Goal: Navigation & Orientation: Find specific page/section

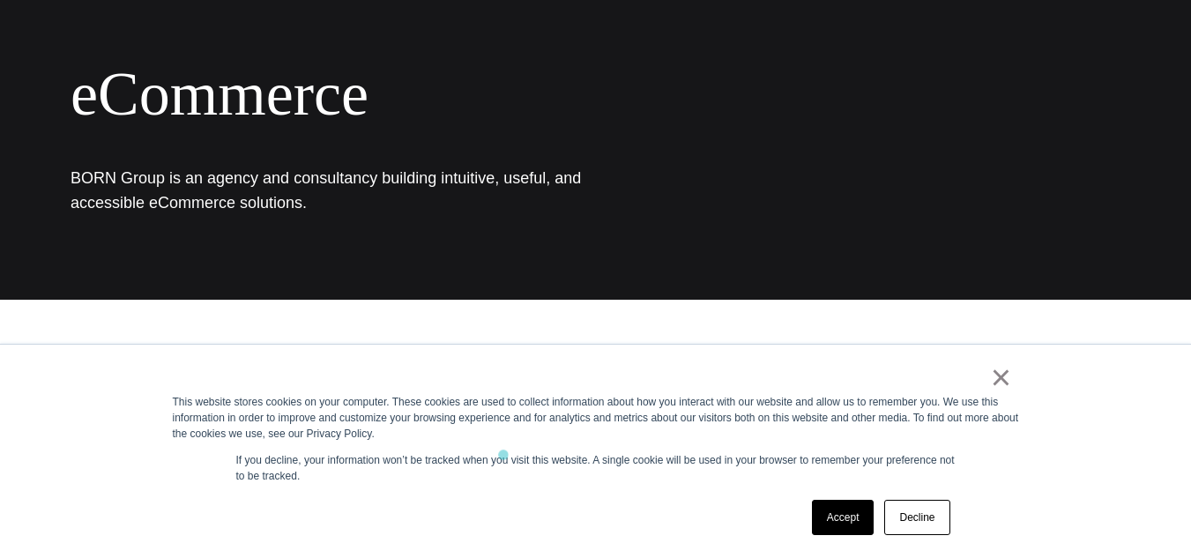
scroll to position [352, 0]
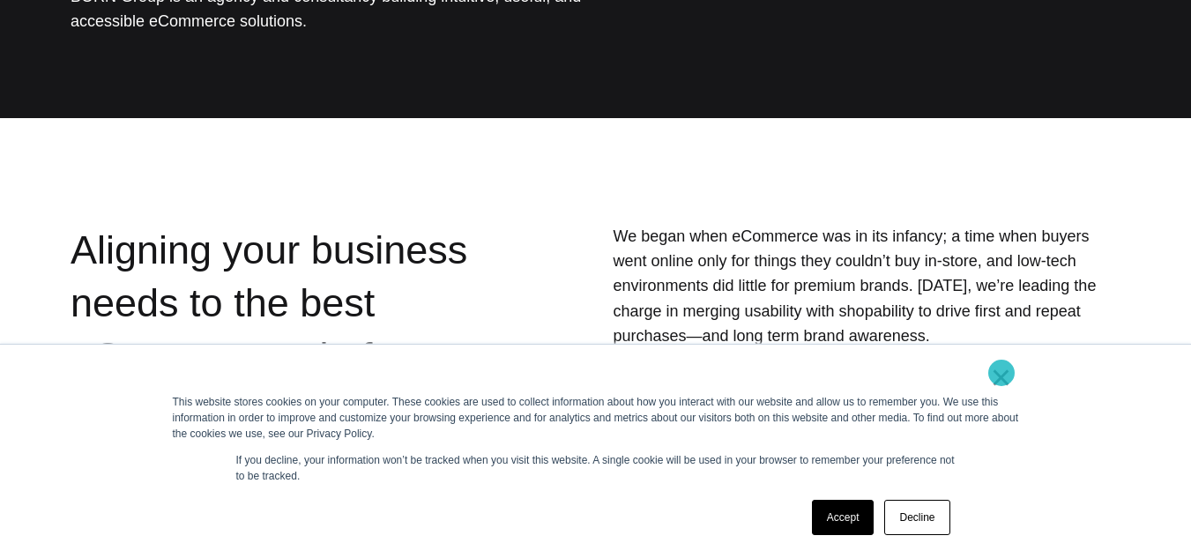
click at [1001, 373] on link "×" at bounding box center [1000, 377] width 21 height 16
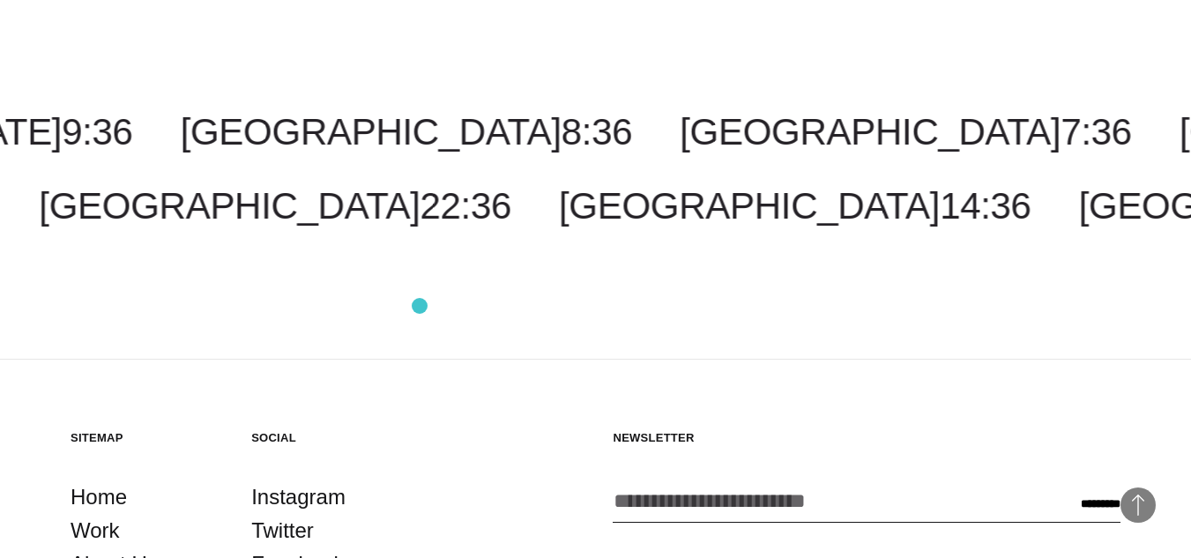
scroll to position [2908, 0]
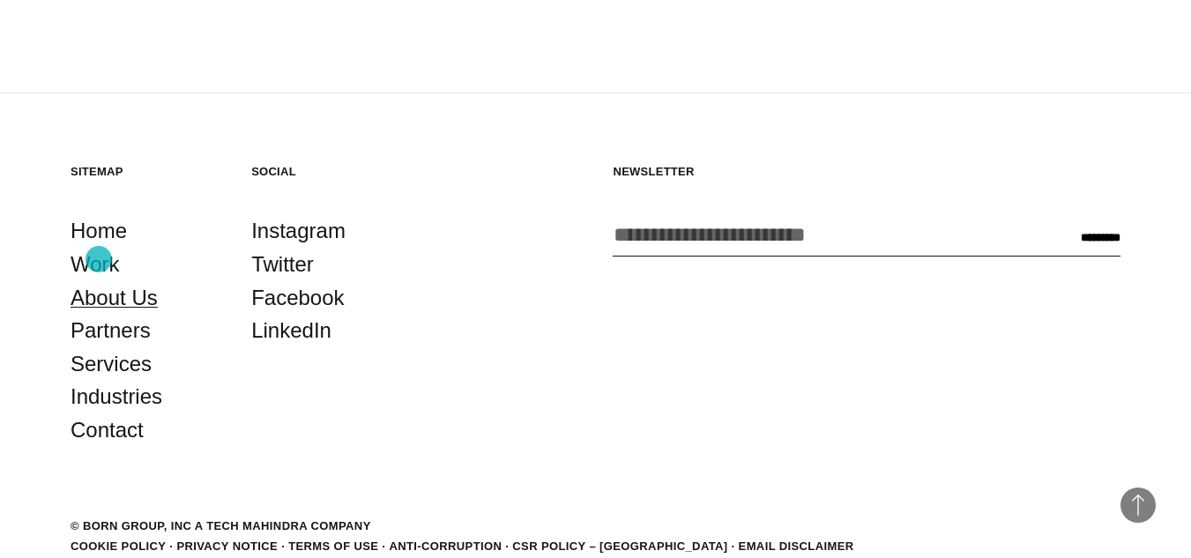
click at [99, 281] on link "About Us" at bounding box center [113, 297] width 87 height 33
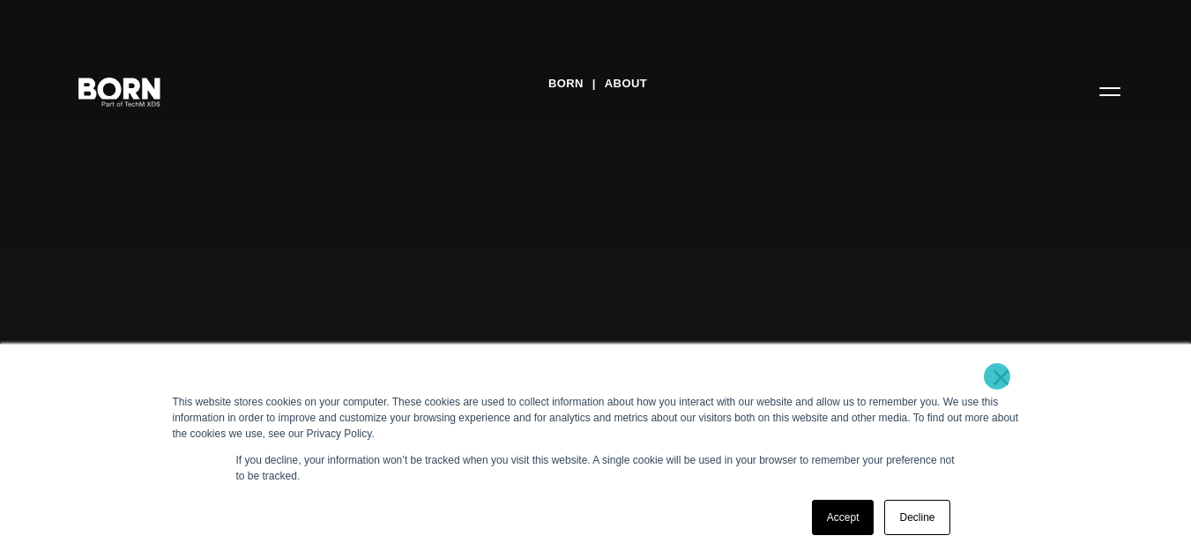
click at [997, 376] on link "×" at bounding box center [1000, 377] width 21 height 16
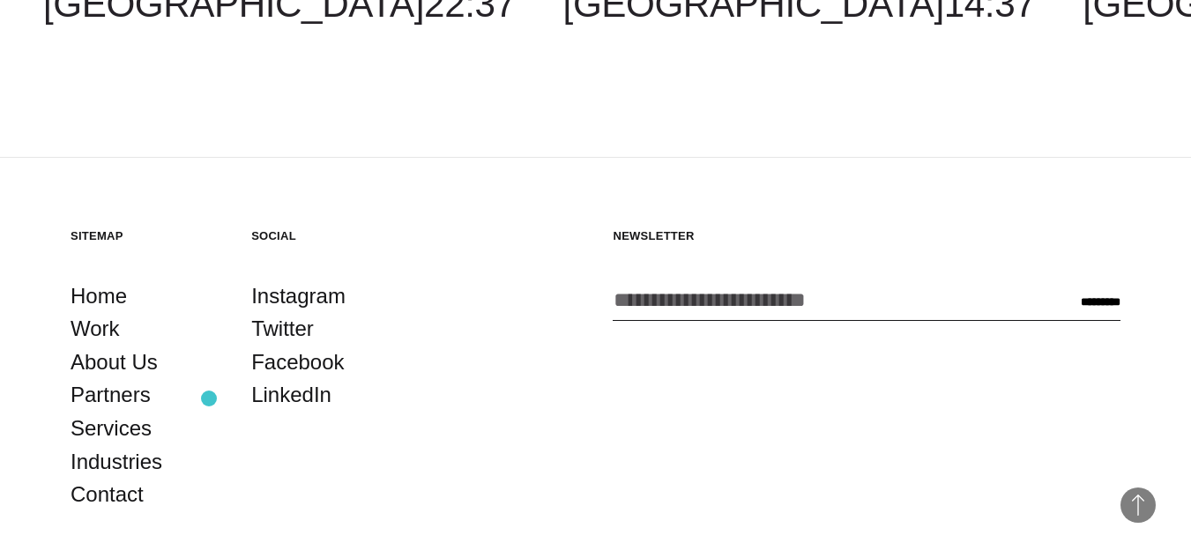
scroll to position [5682, 0]
